Goal: Navigation & Orientation: Understand site structure

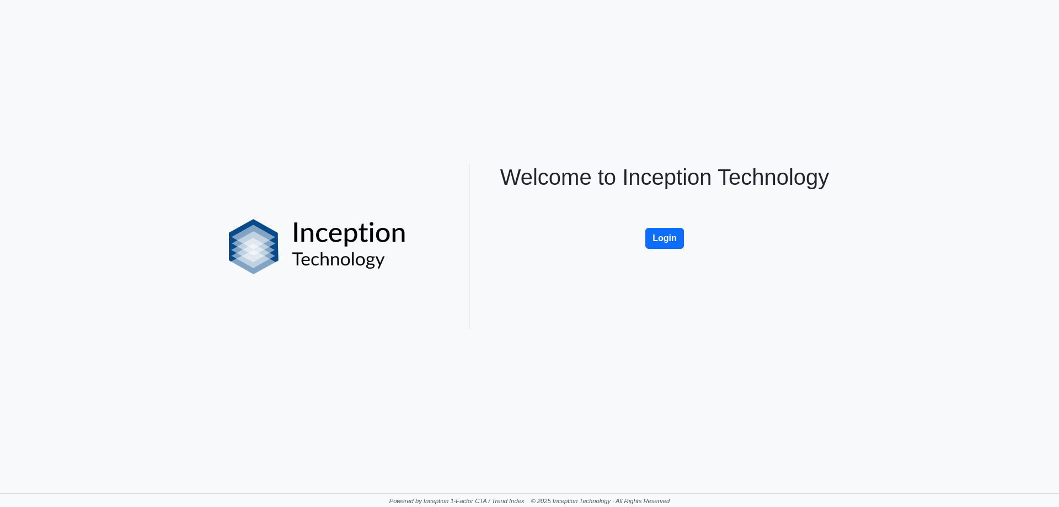
click at [683, 249] on div "Welcome to Inception Technology Login" at bounding box center [665, 246] width 364 height 165
click at [673, 246] on button "Login" at bounding box center [664, 238] width 39 height 21
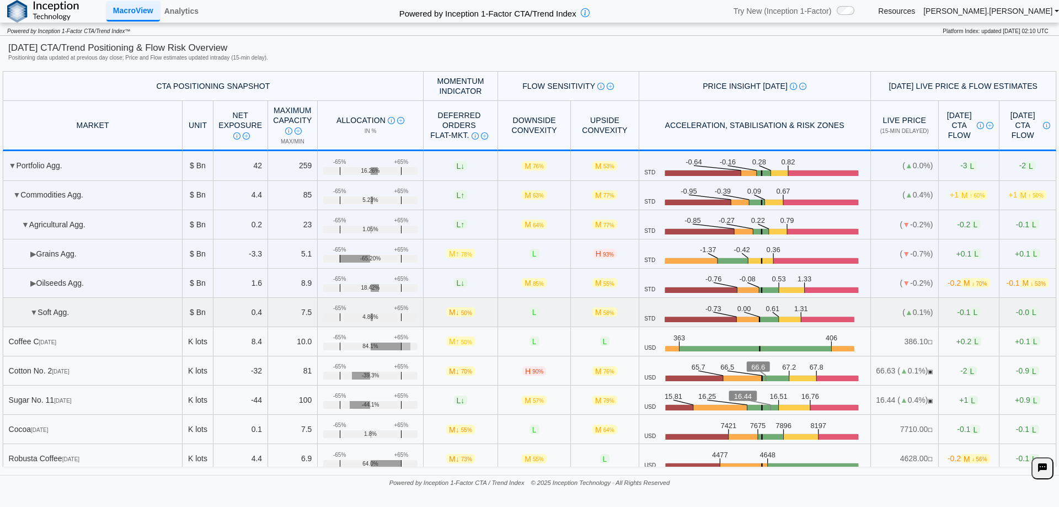
click at [57, 312] on td "▼ Soft Agg." at bounding box center [93, 312] width 180 height 29
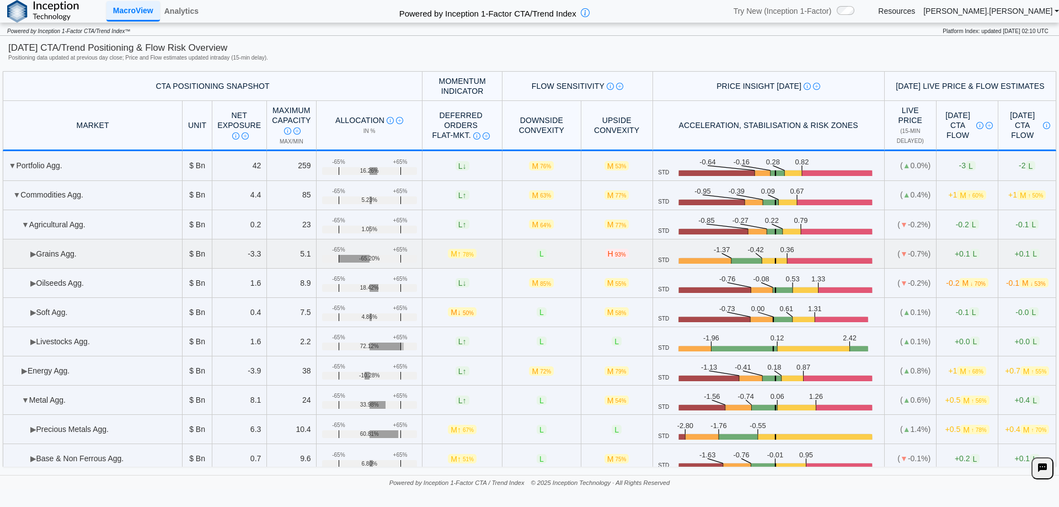
click at [55, 253] on td "▶ Grains Agg." at bounding box center [93, 253] width 180 height 29
